Goal: Check status: Check status

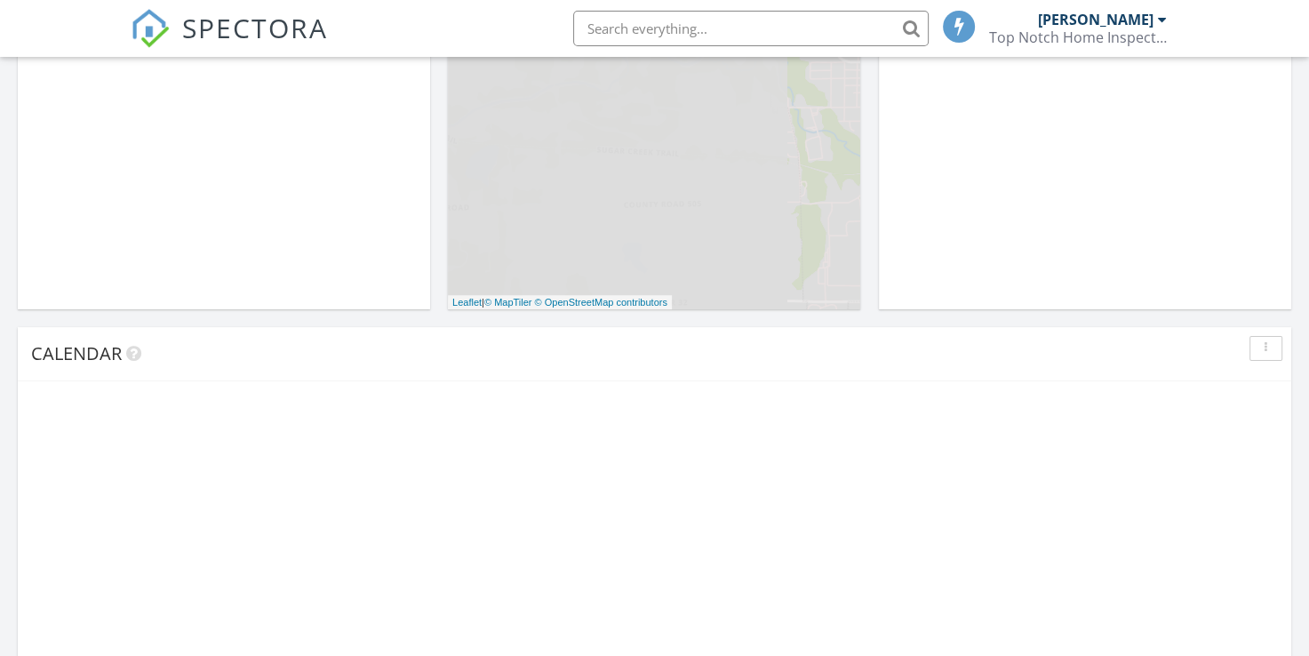
scroll to position [1067, 0]
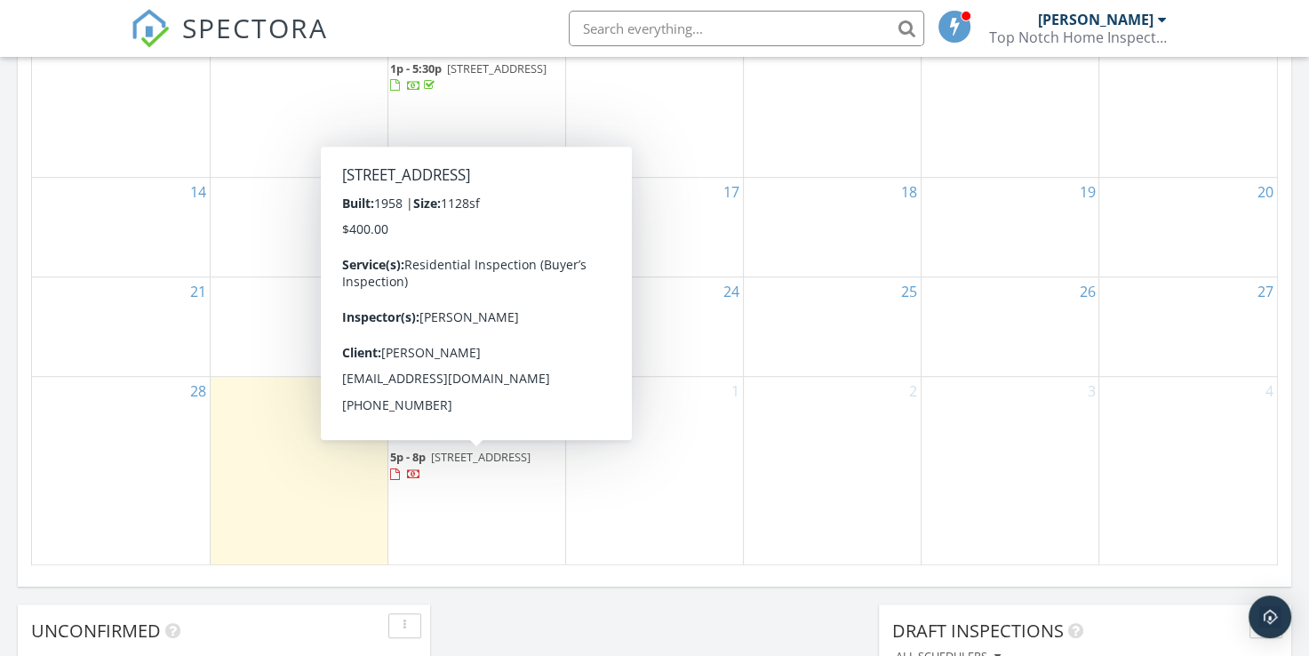
click at [404, 472] on div at bounding box center [397, 476] width 14 height 14
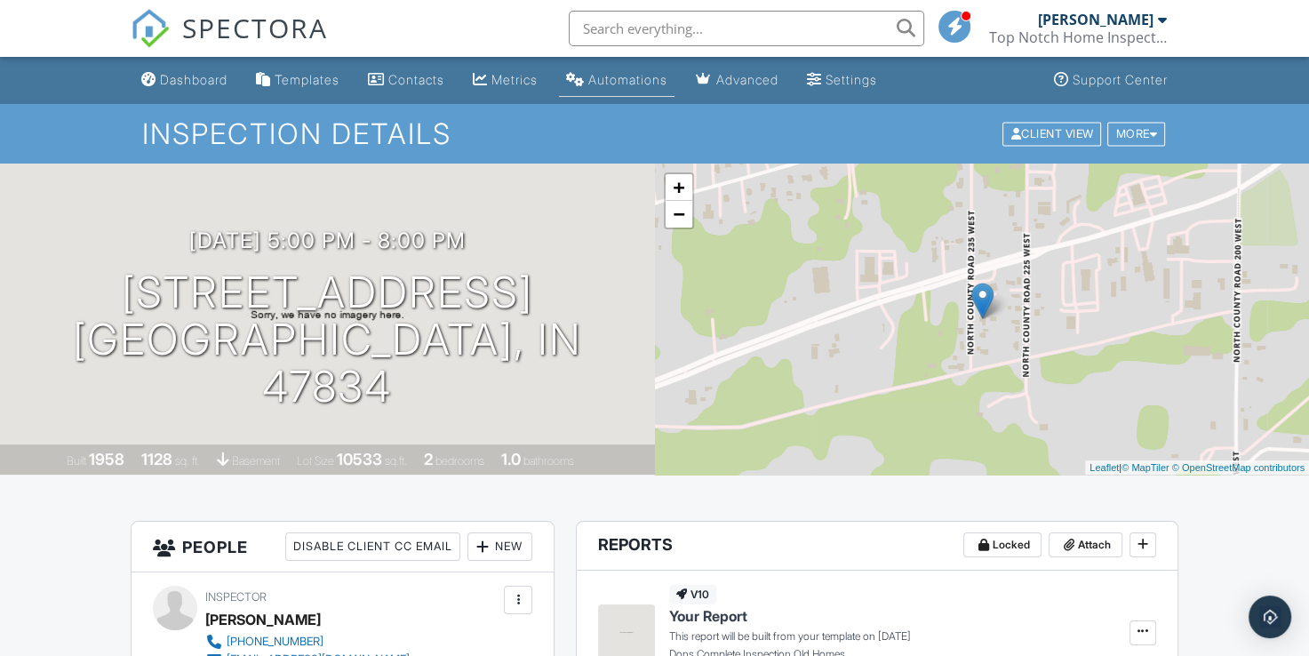
click at [604, 82] on link "Automations" at bounding box center [617, 80] width 116 height 33
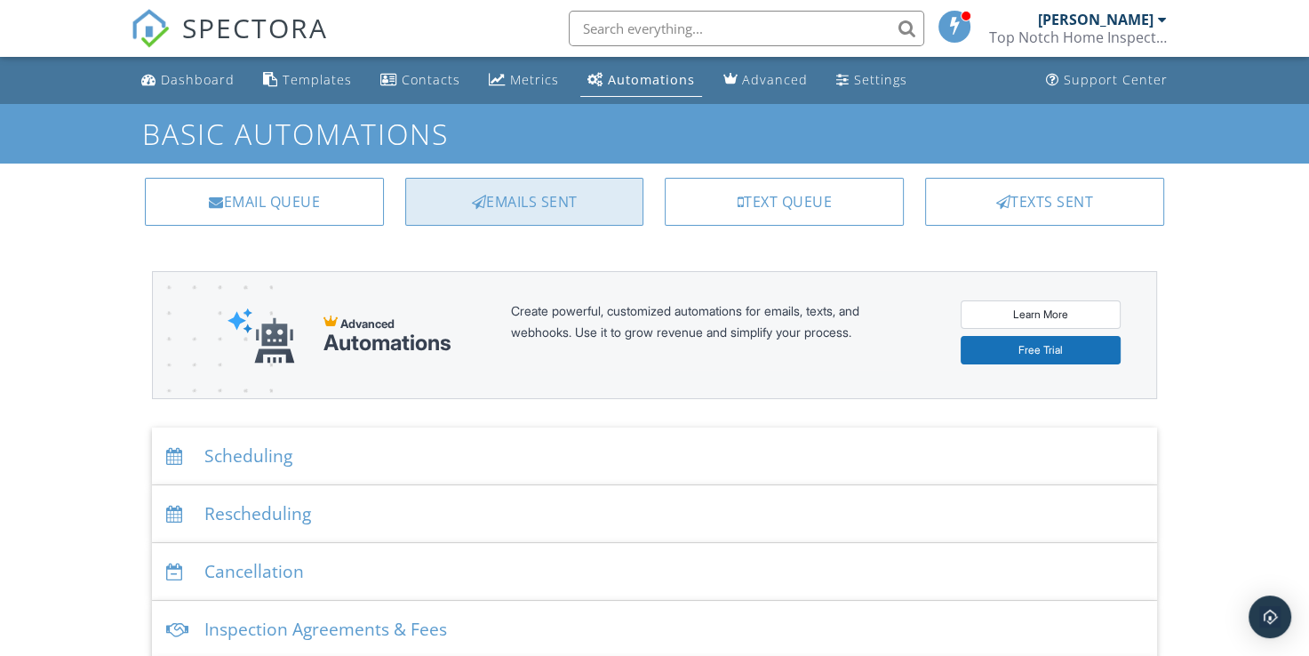
click at [553, 184] on div "Emails Sent" at bounding box center [524, 202] width 239 height 48
